Goal: Task Accomplishment & Management: Manage account settings

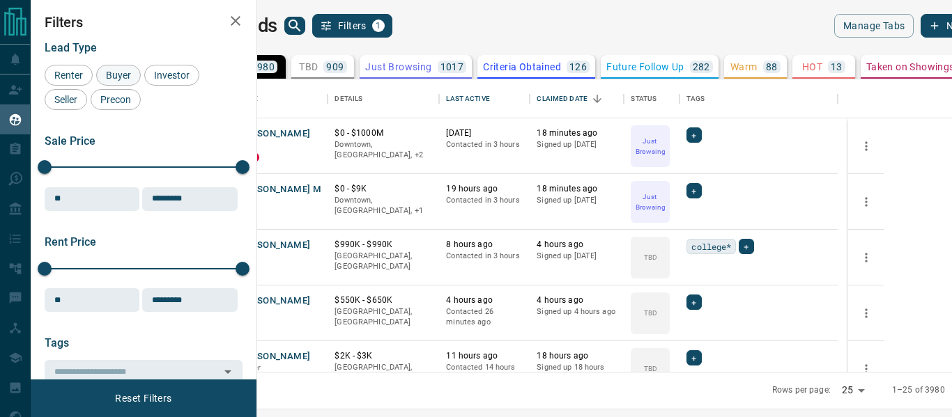
scroll to position [282, 678]
click at [317, 136] on icon "Open in New Tab" at bounding box center [311, 132] width 11 height 11
click at [119, 75] on span "Buyer" at bounding box center [118, 75] width 35 height 11
click at [165, 75] on span "Investor" at bounding box center [171, 75] width 45 height 11
click at [56, 102] on span "Seller" at bounding box center [65, 99] width 33 height 11
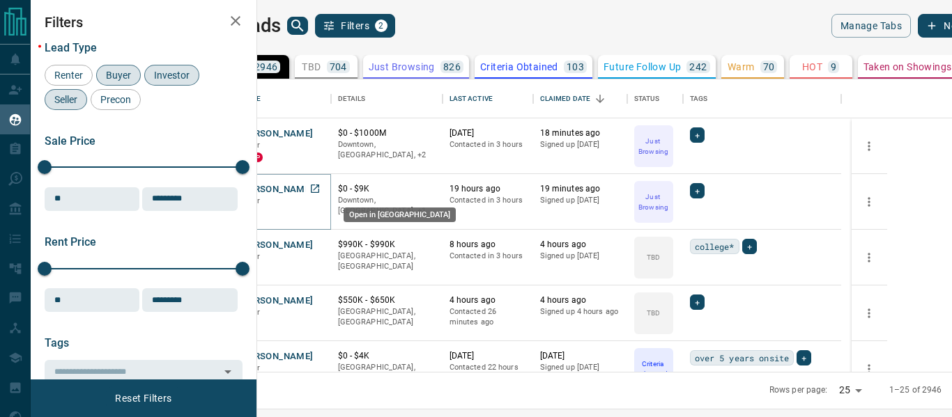
click at [320, 187] on icon "Open in New Tab" at bounding box center [314, 188] width 11 height 11
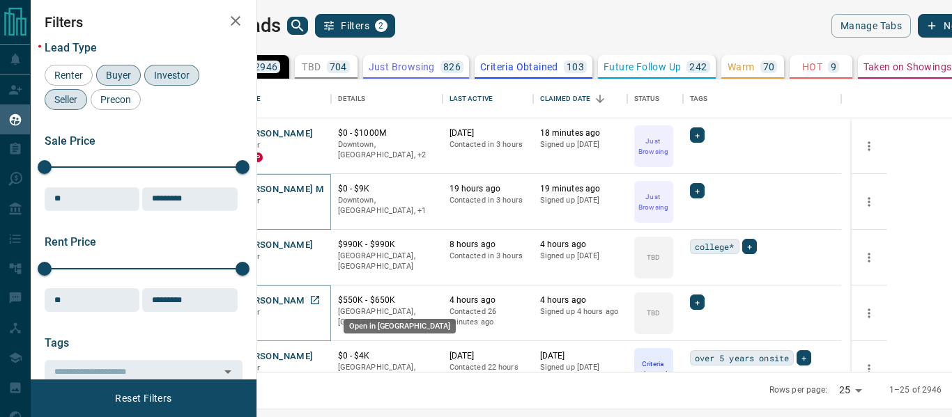
click at [320, 301] on icon "Open in New Tab" at bounding box center [314, 300] width 11 height 11
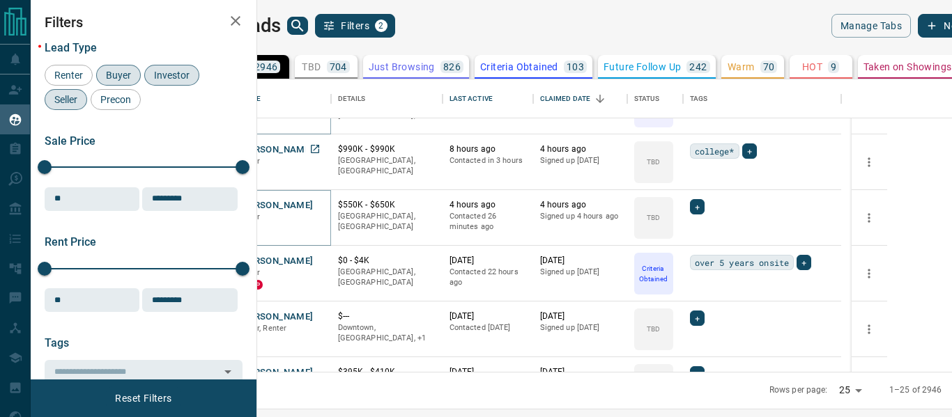
scroll to position [96, 0]
click at [320, 257] on icon "Open in New Tab" at bounding box center [314, 259] width 11 height 11
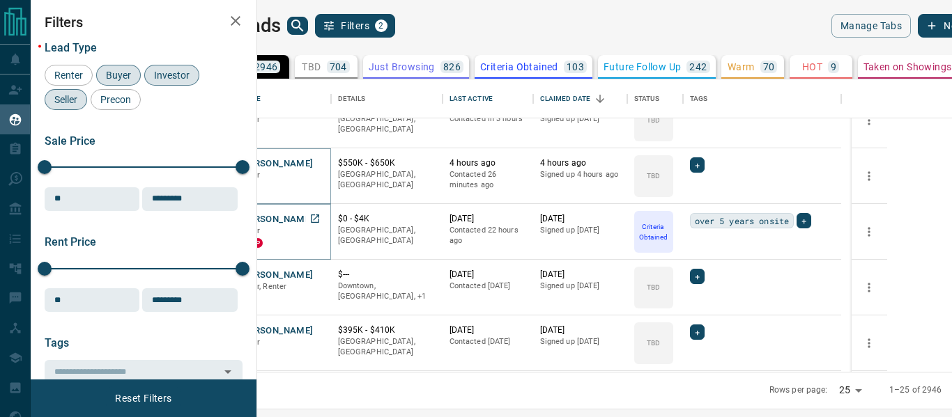
scroll to position [178, 0]
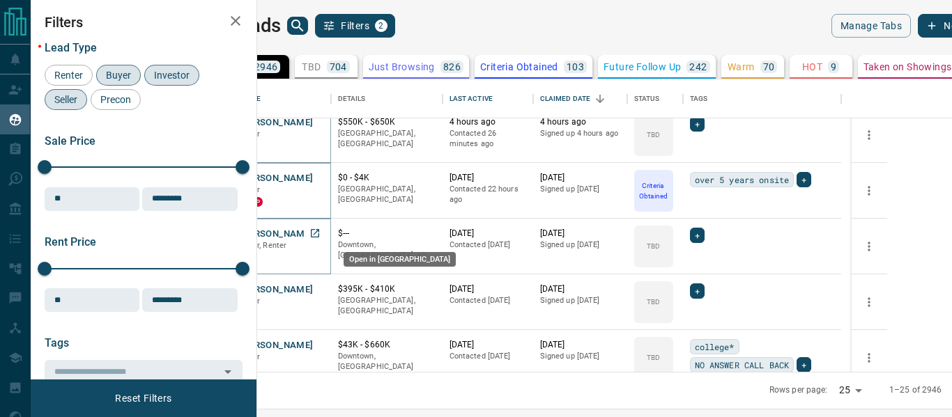
click at [319, 237] on icon "Open in New Tab" at bounding box center [315, 233] width 8 height 8
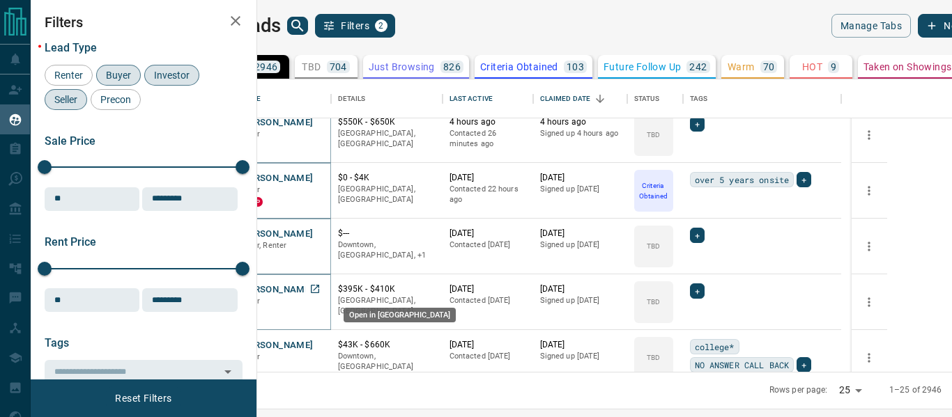
click at [319, 287] on icon "Open in New Tab" at bounding box center [315, 289] width 8 height 8
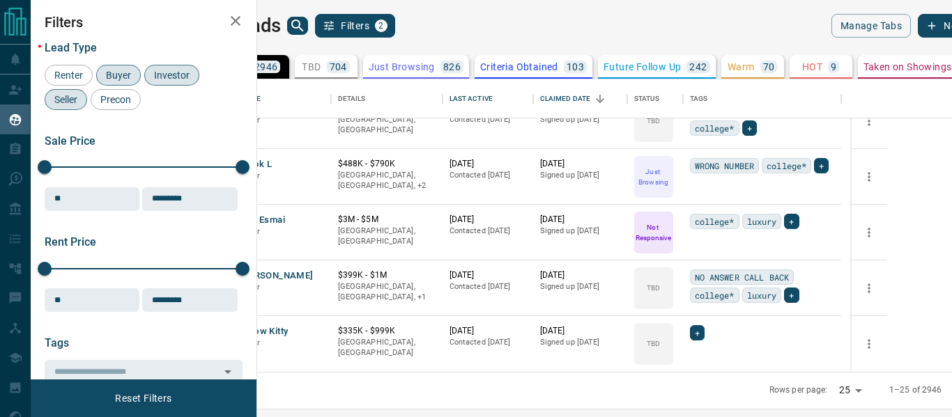
scroll to position [105, 0]
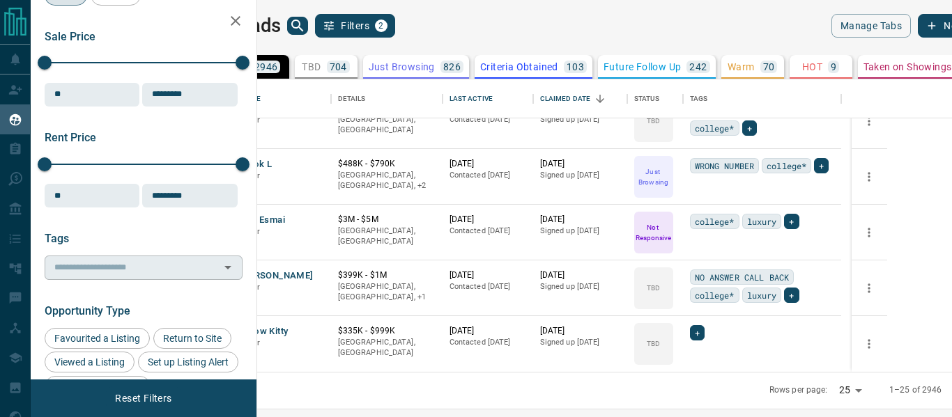
click at [103, 270] on input "text" at bounding box center [132, 267] width 167 height 15
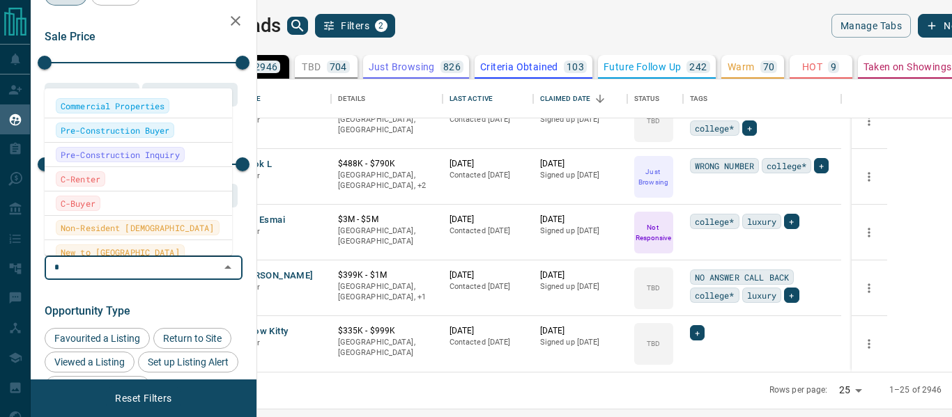
type input "*"
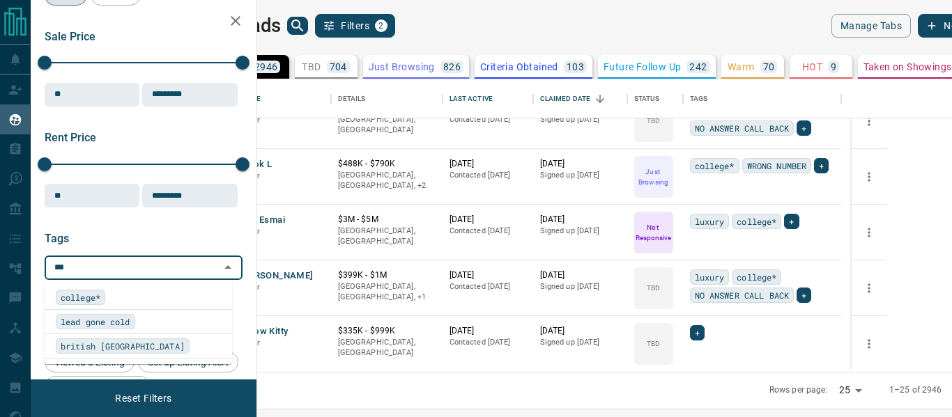
type input "****"
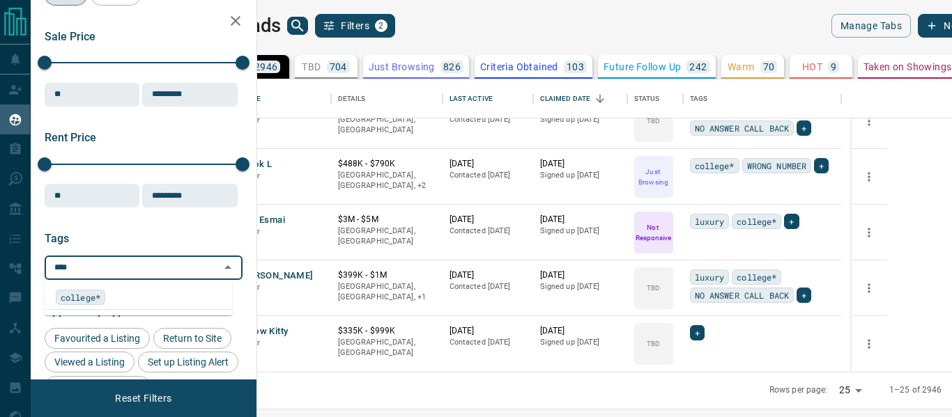
click at [100, 291] on span "college*" at bounding box center [81, 298] width 40 height 14
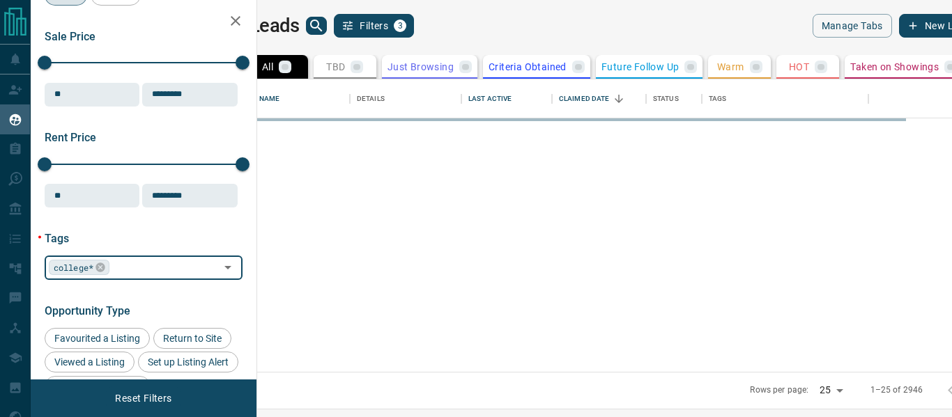
scroll to position [0, 0]
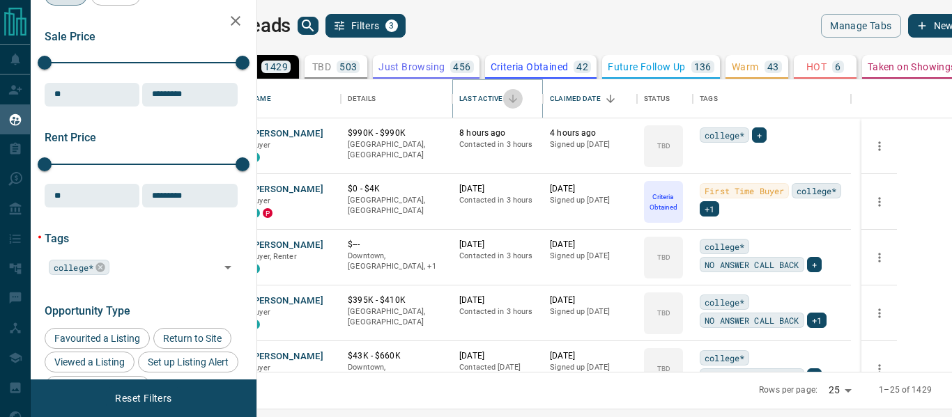
click at [517, 102] on icon "Sort" at bounding box center [513, 99] width 8 height 8
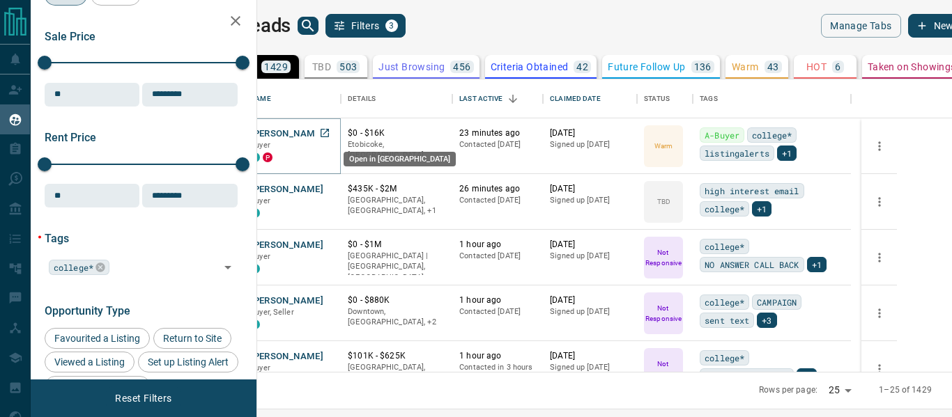
click at [330, 130] on icon "Open in New Tab" at bounding box center [324, 132] width 11 height 11
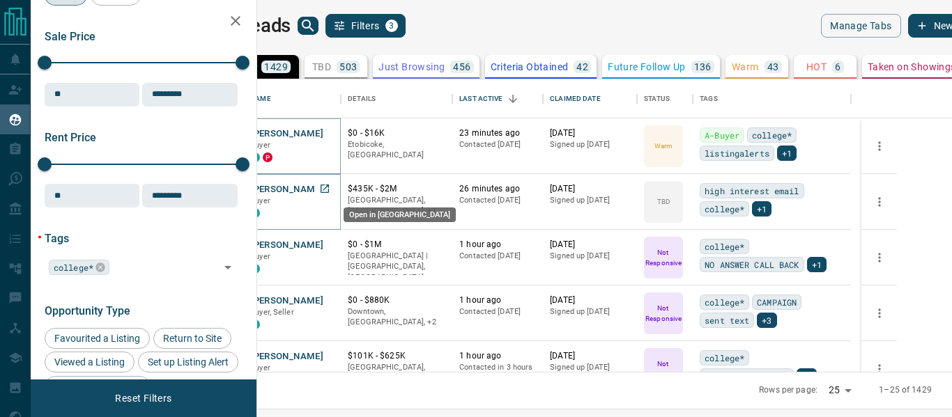
click at [330, 190] on icon "Open in New Tab" at bounding box center [324, 188] width 11 height 11
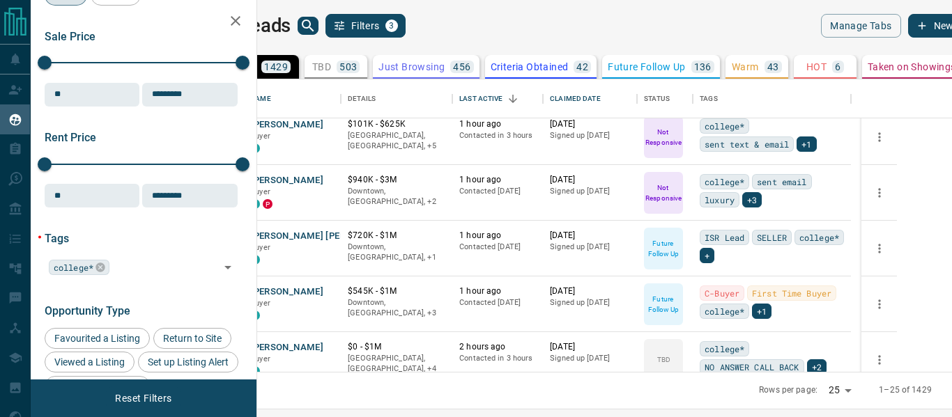
scroll to position [233, 0]
click at [330, 233] on icon "Open in New Tab" at bounding box center [324, 234] width 11 height 11
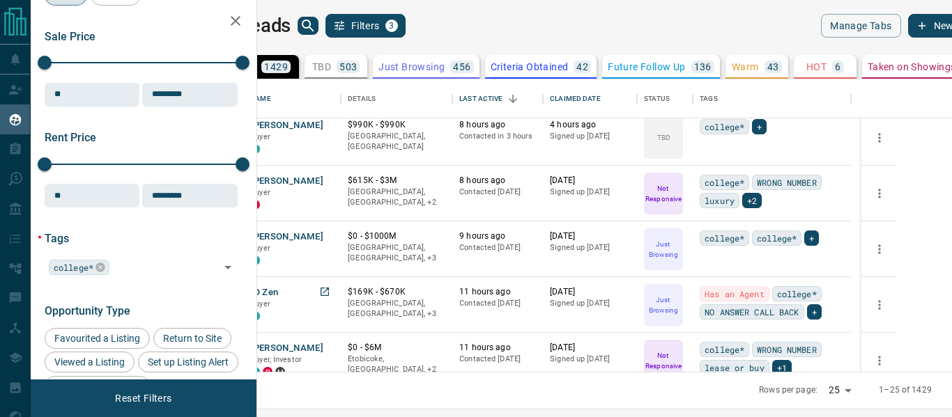
scroll to position [622, 0]
click at [330, 234] on icon "Open in New Tab" at bounding box center [324, 235] width 11 height 11
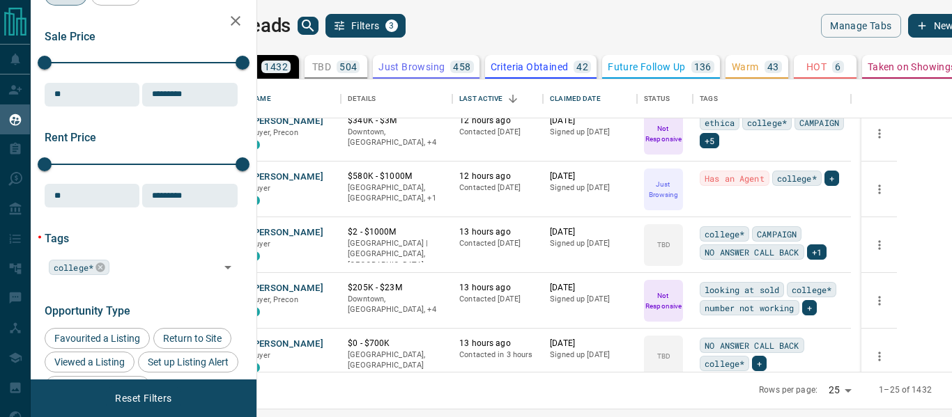
scroll to position [1017, 0]
click at [330, 233] on icon "Open in New Tab" at bounding box center [324, 231] width 11 height 11
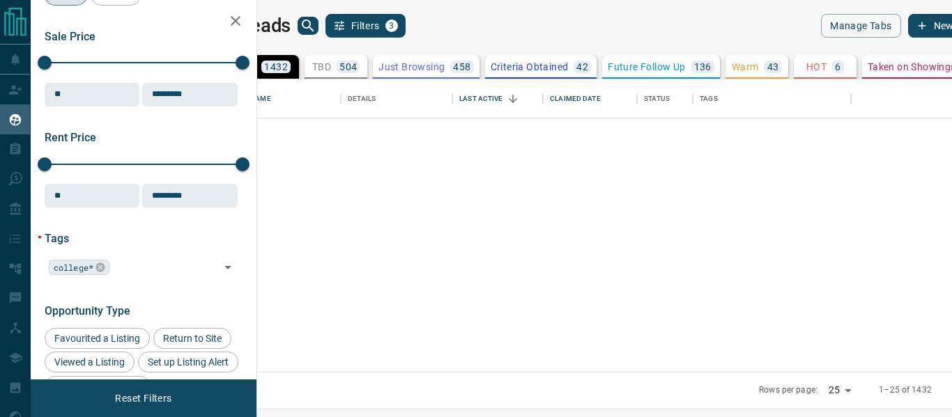
scroll to position [0, 0]
